Goal: Information Seeking & Learning: Learn about a topic

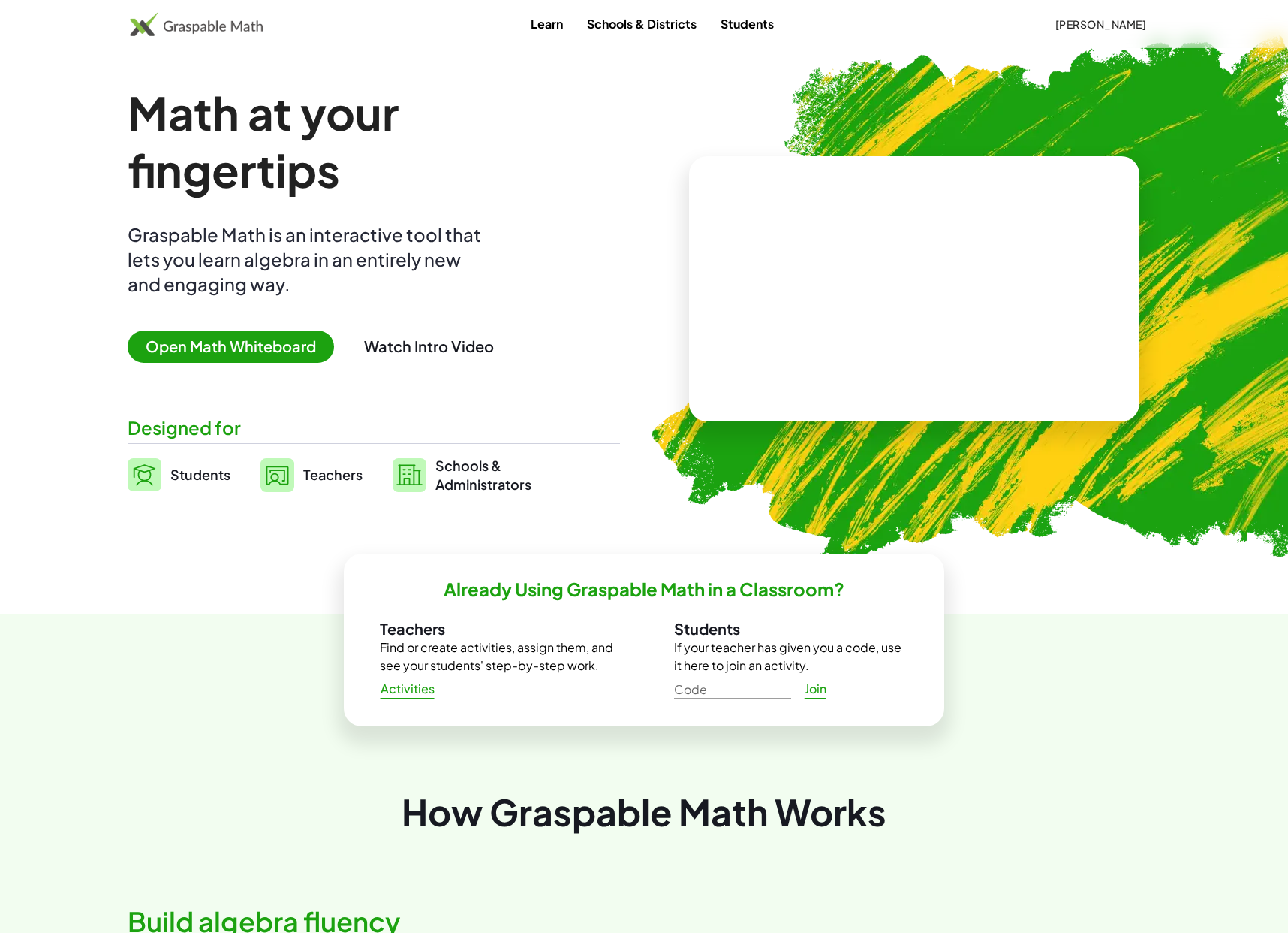
click at [332, 476] on span "Teachers" at bounding box center [333, 475] width 60 height 18
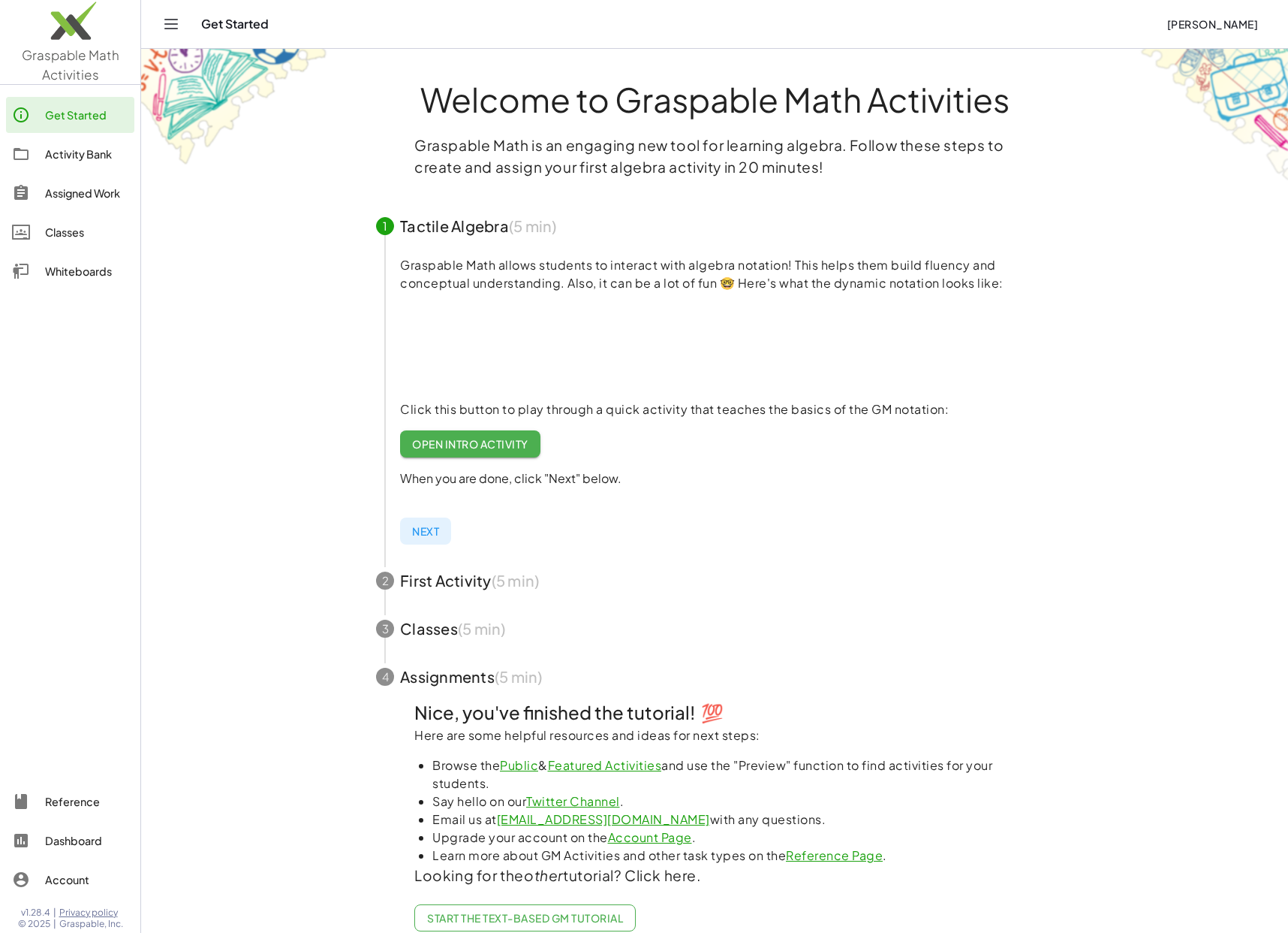
click at [84, 153] on div "Activity Bank" at bounding box center [86, 154] width 83 height 18
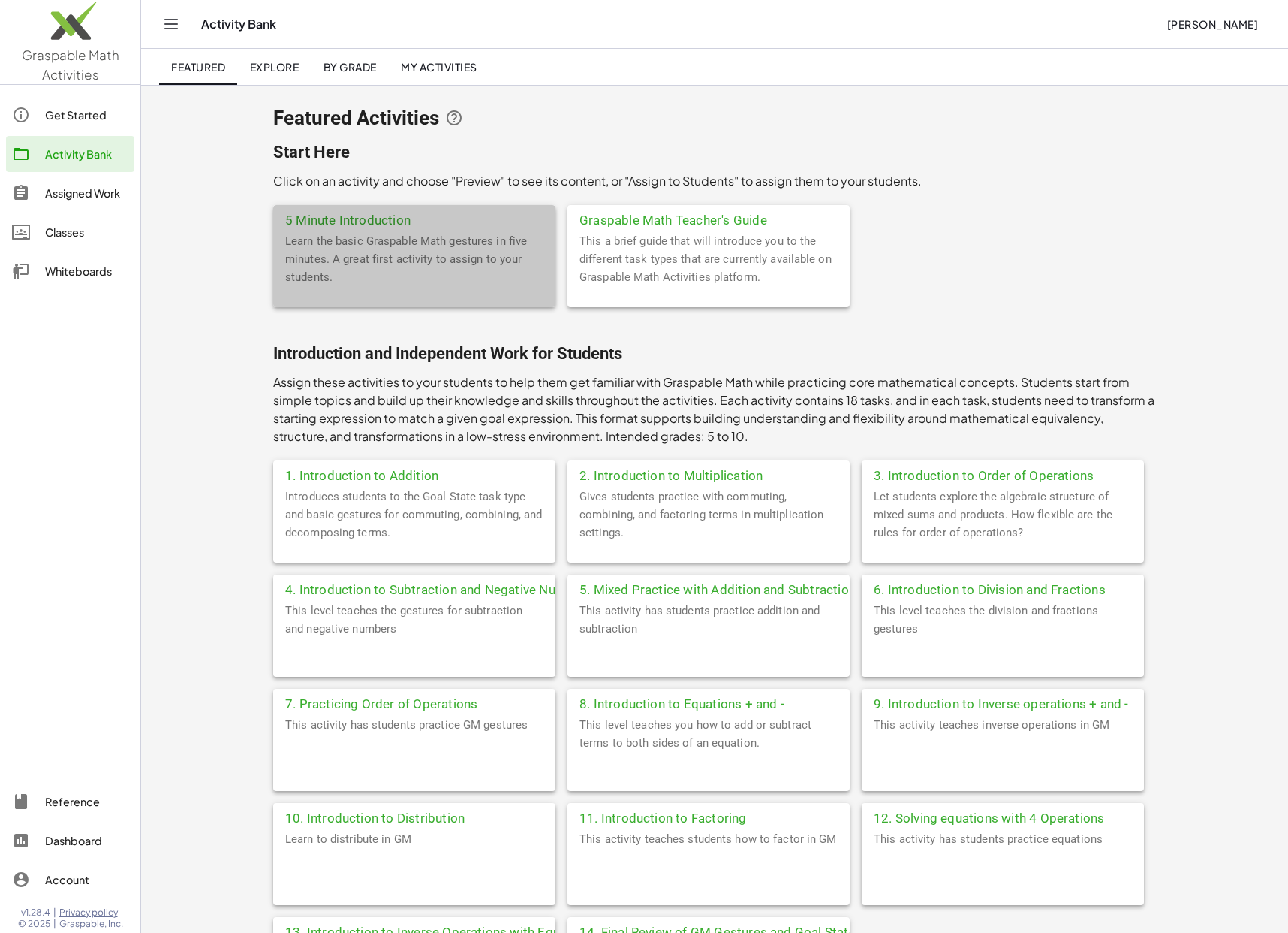
click at [363, 240] on div "Learn the basic Graspable Math gestures in five minutes. A great first activity…" at bounding box center [414, 269] width 282 height 75
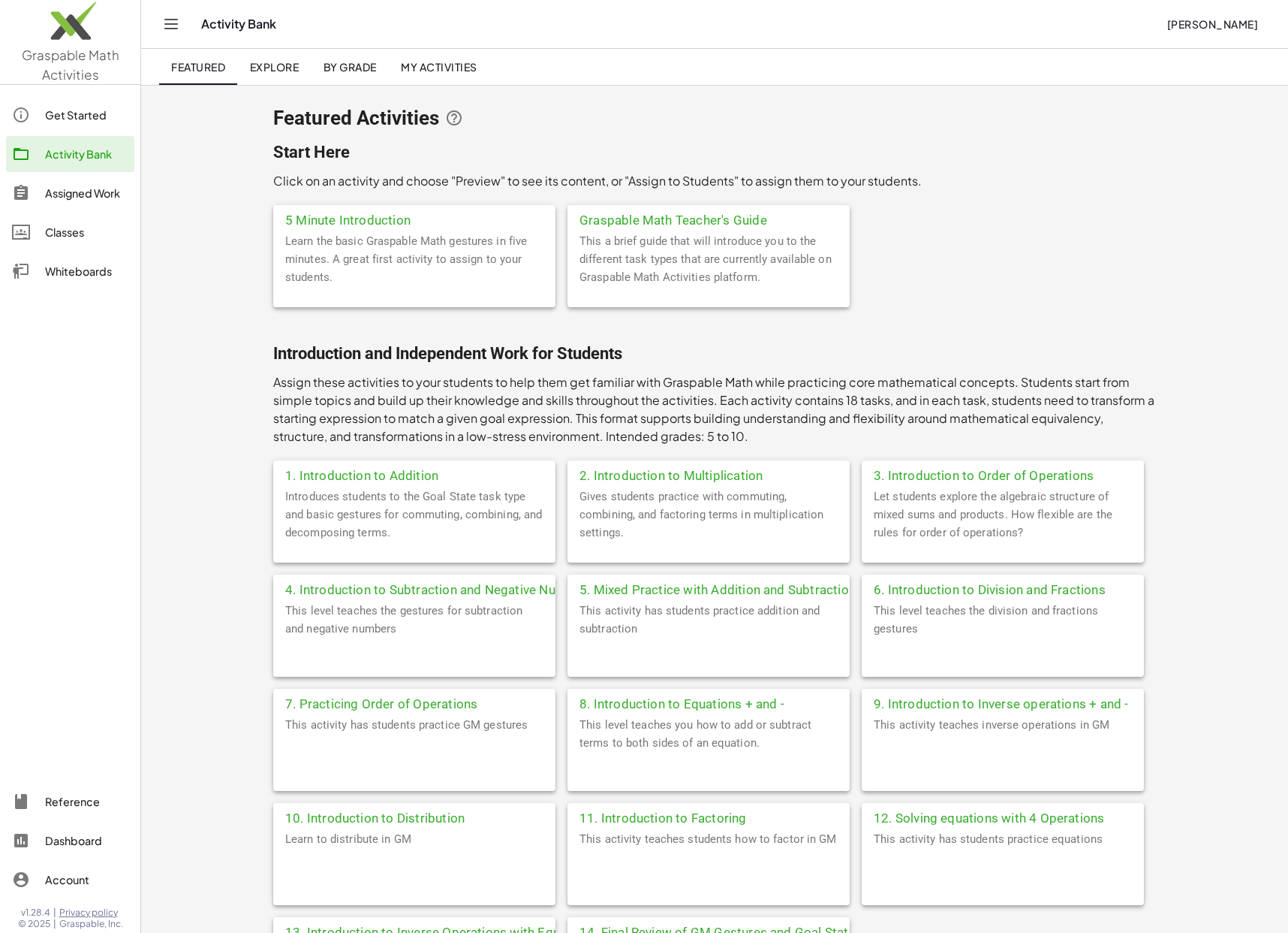
click at [1152, 18] on div "Activity Bank" at bounding box center [678, 23] width 953 height 15
click at [1184, 17] on button "[PERSON_NAME]" at bounding box center [1213, 24] width 115 height 27
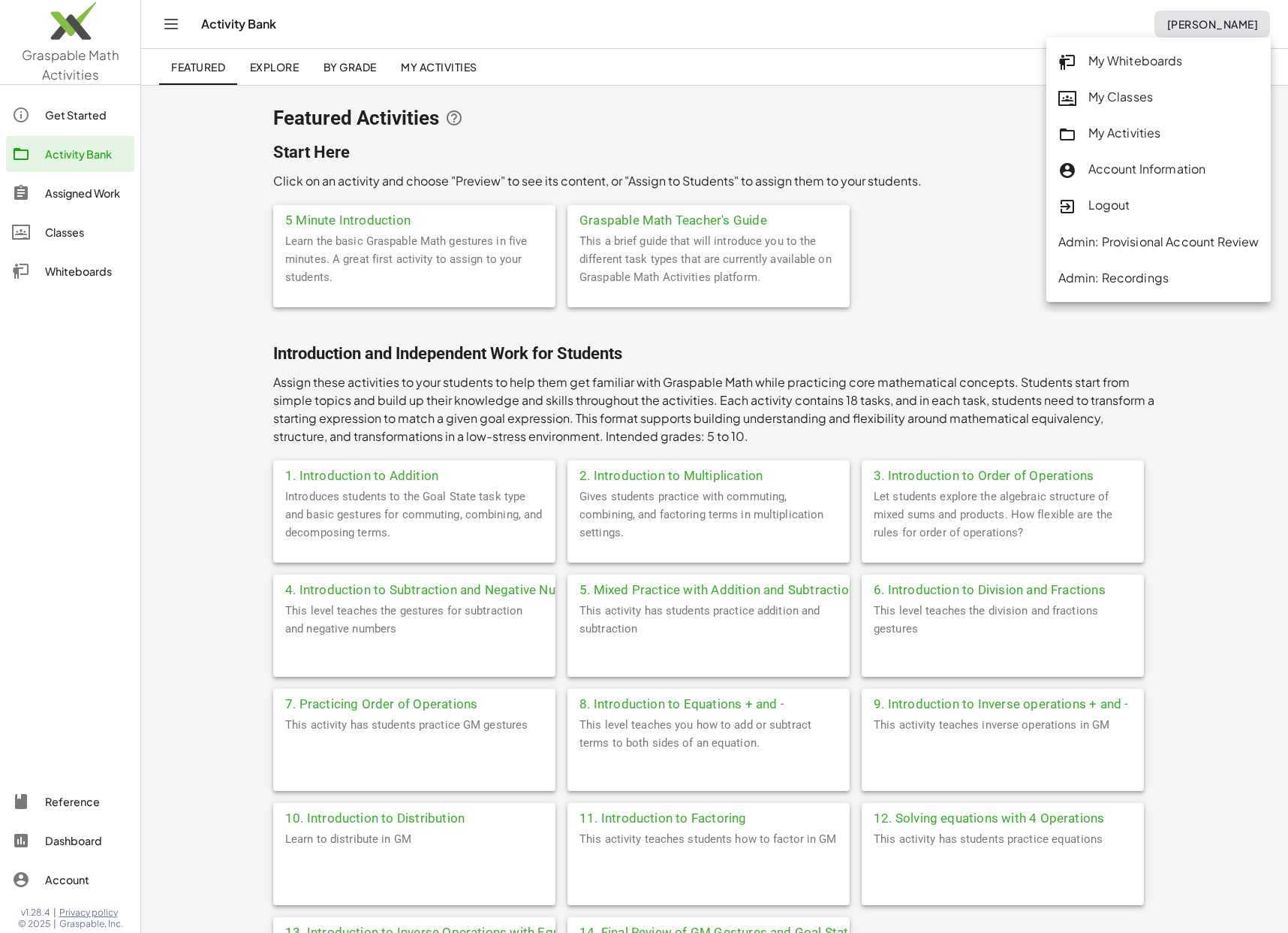
click at [1157, 204] on div "Logout" at bounding box center [1160, 206] width 202 height 20
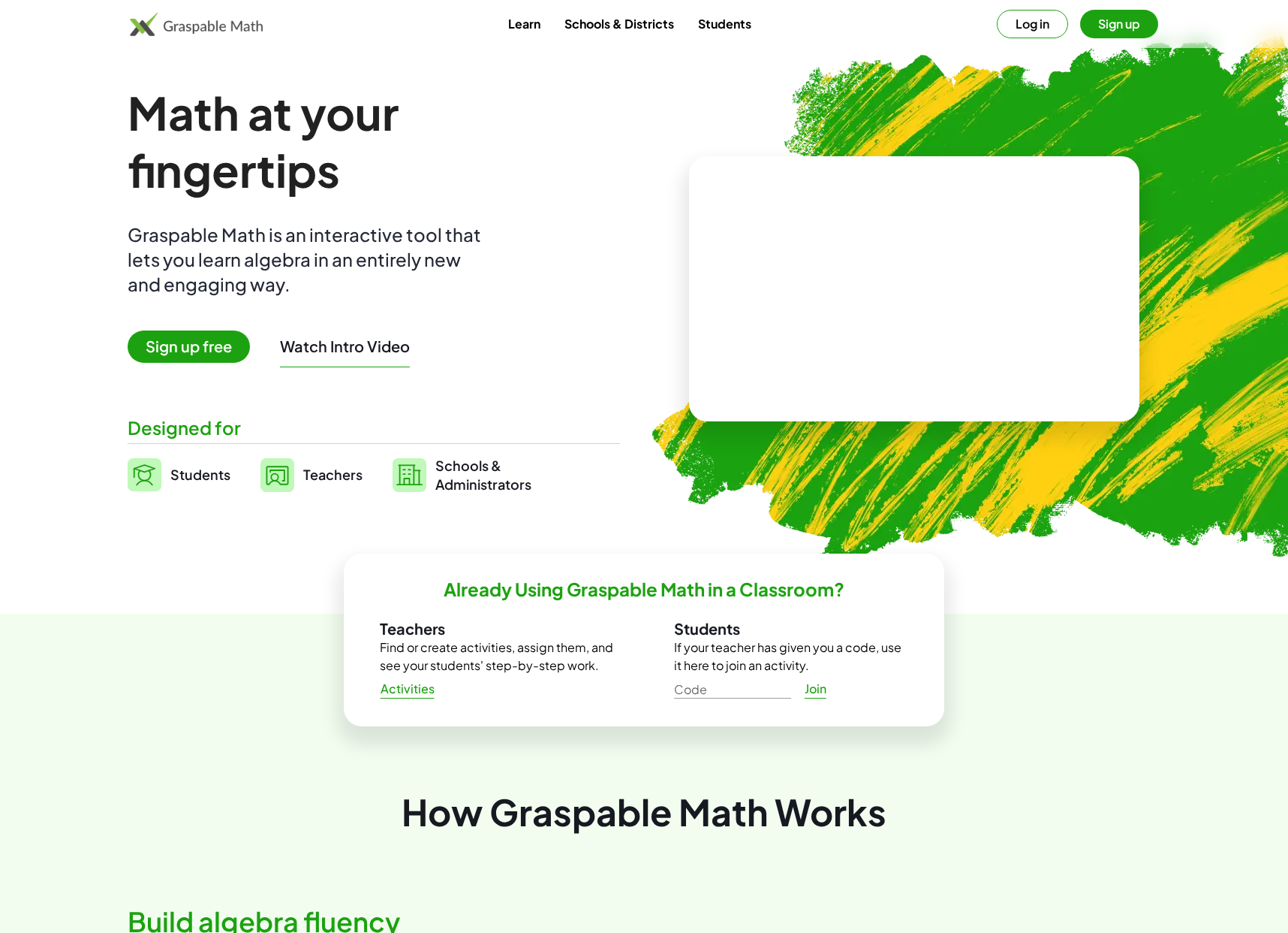
click at [1007, 22] on button "Log in" at bounding box center [1033, 23] width 71 height 28
